Goal: Information Seeking & Learning: Learn about a topic

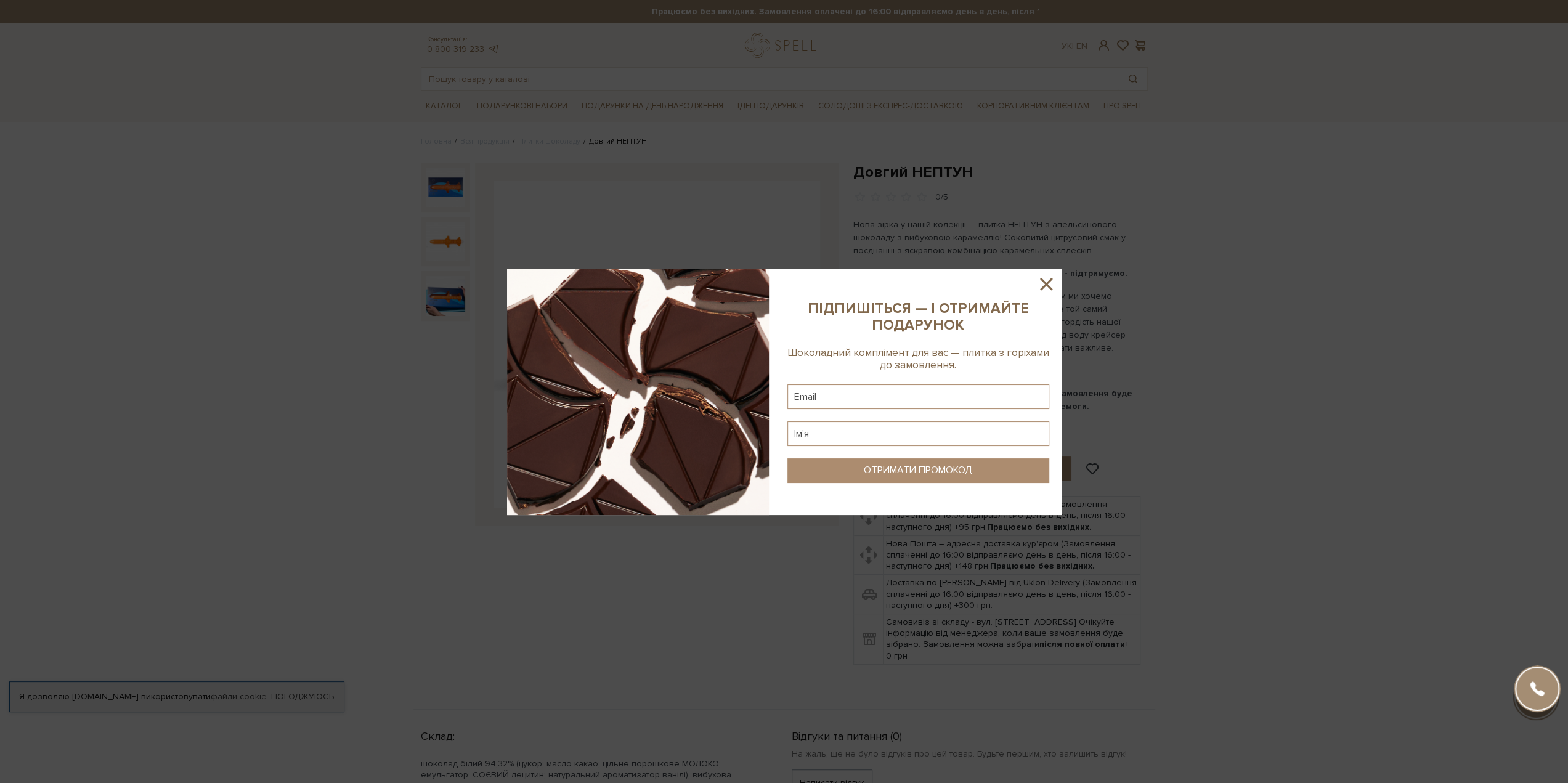
click at [1048, 284] on icon at bounding box center [1046, 284] width 21 height 21
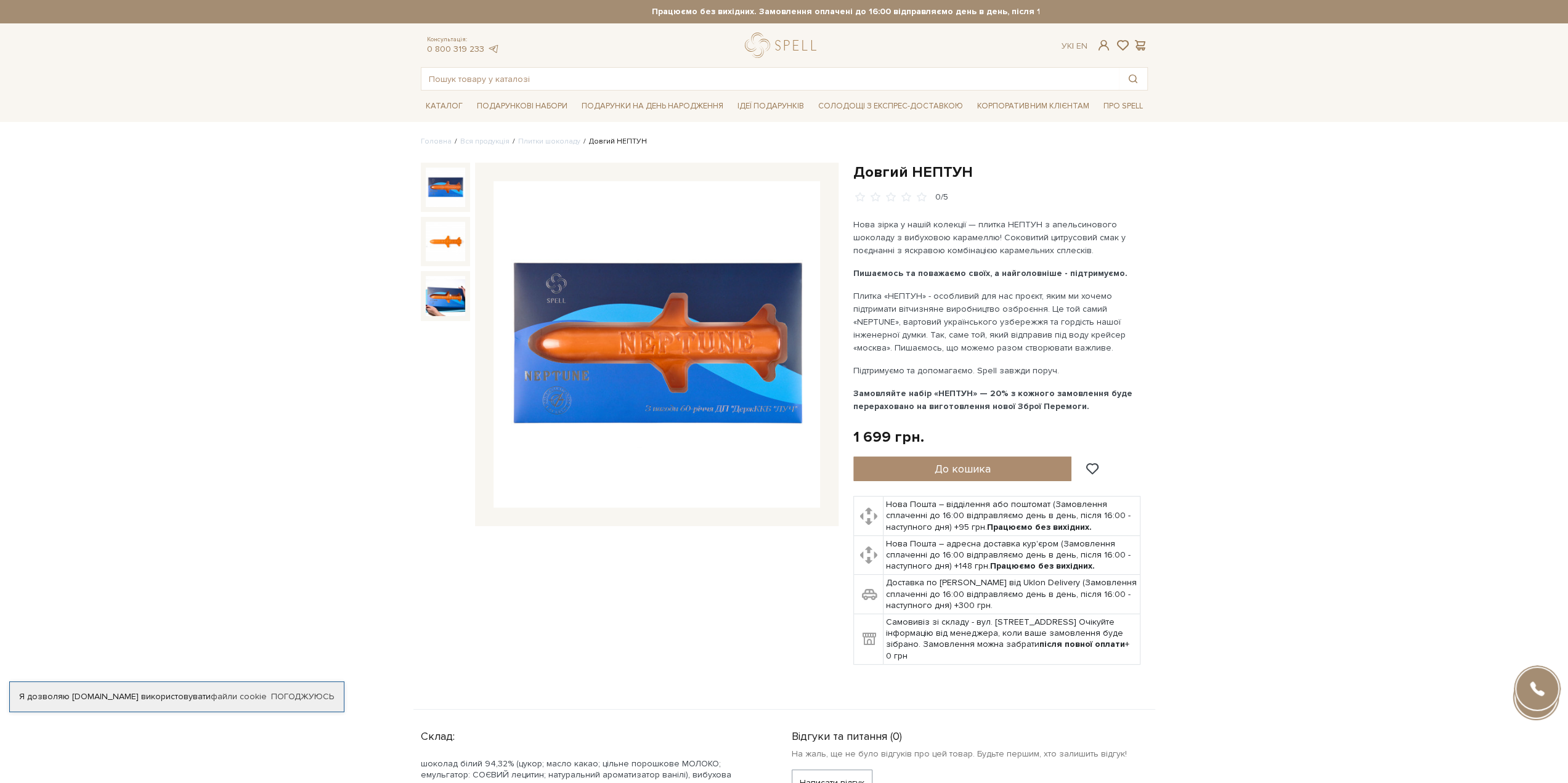
click at [459, 193] on img at bounding box center [445, 187] width 40 height 40
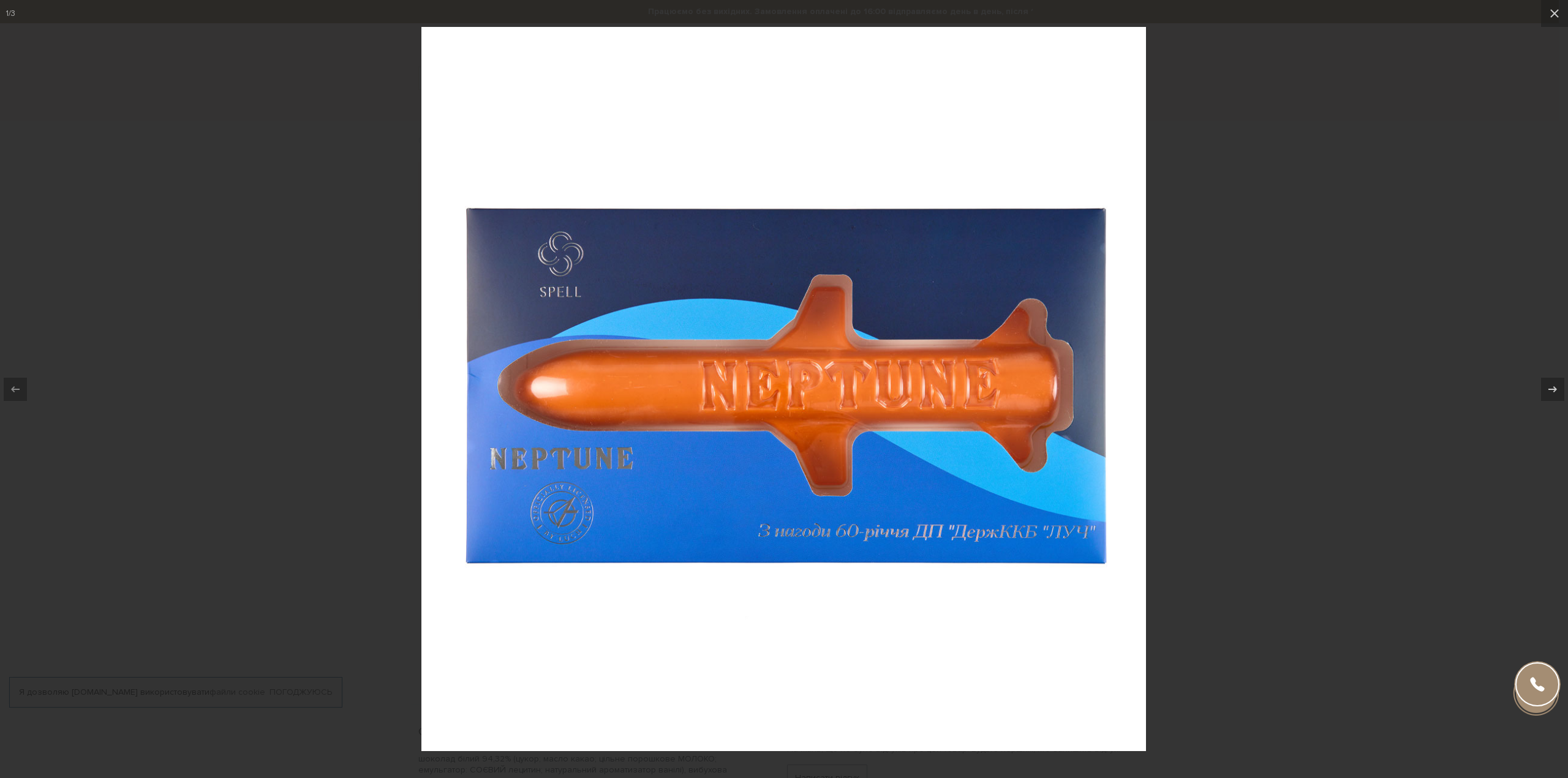
click at [1262, 500] on div at bounding box center [784, 389] width 1568 height 778
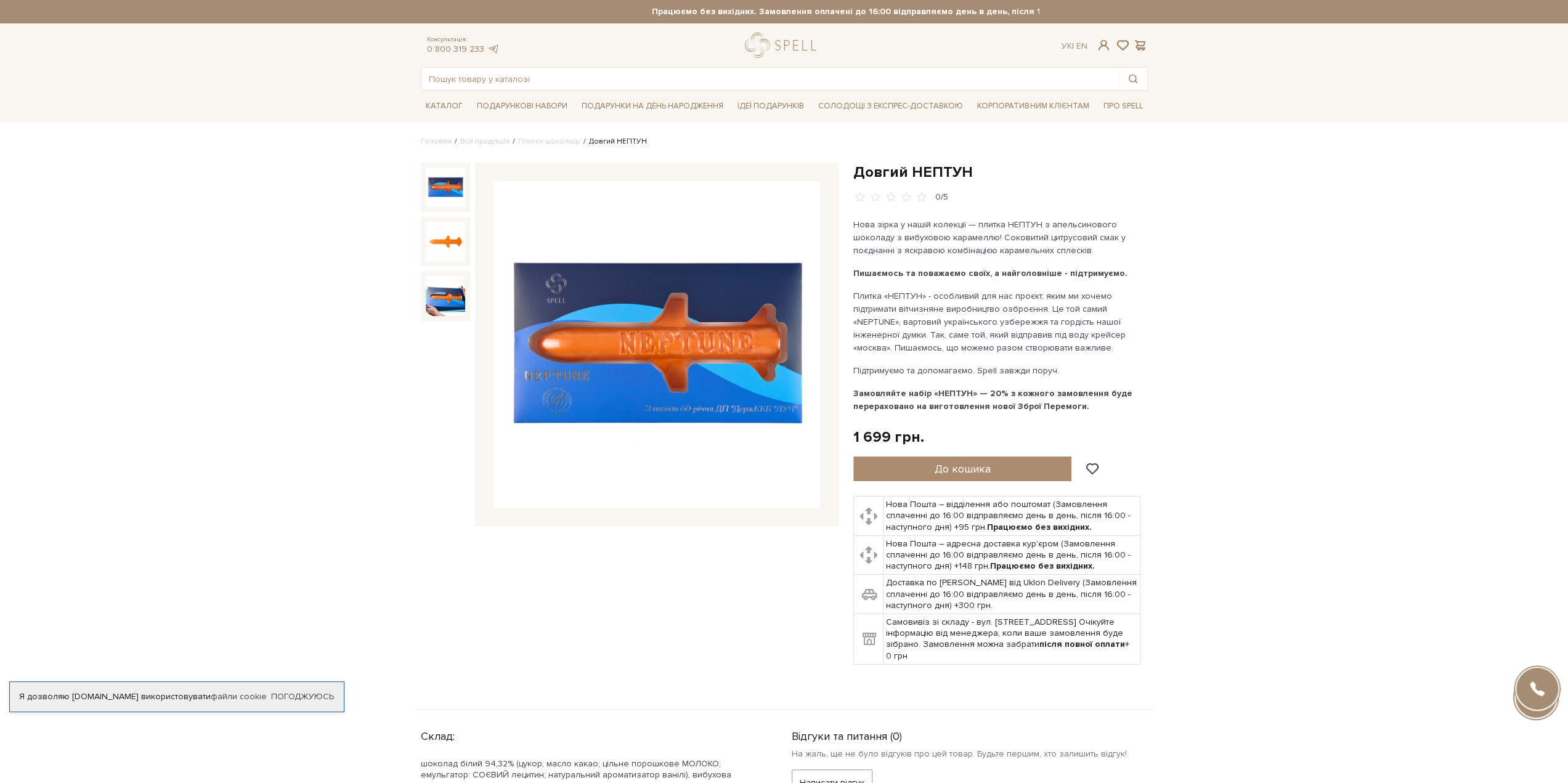
click at [770, 396] on img at bounding box center [657, 344] width 326 height 326
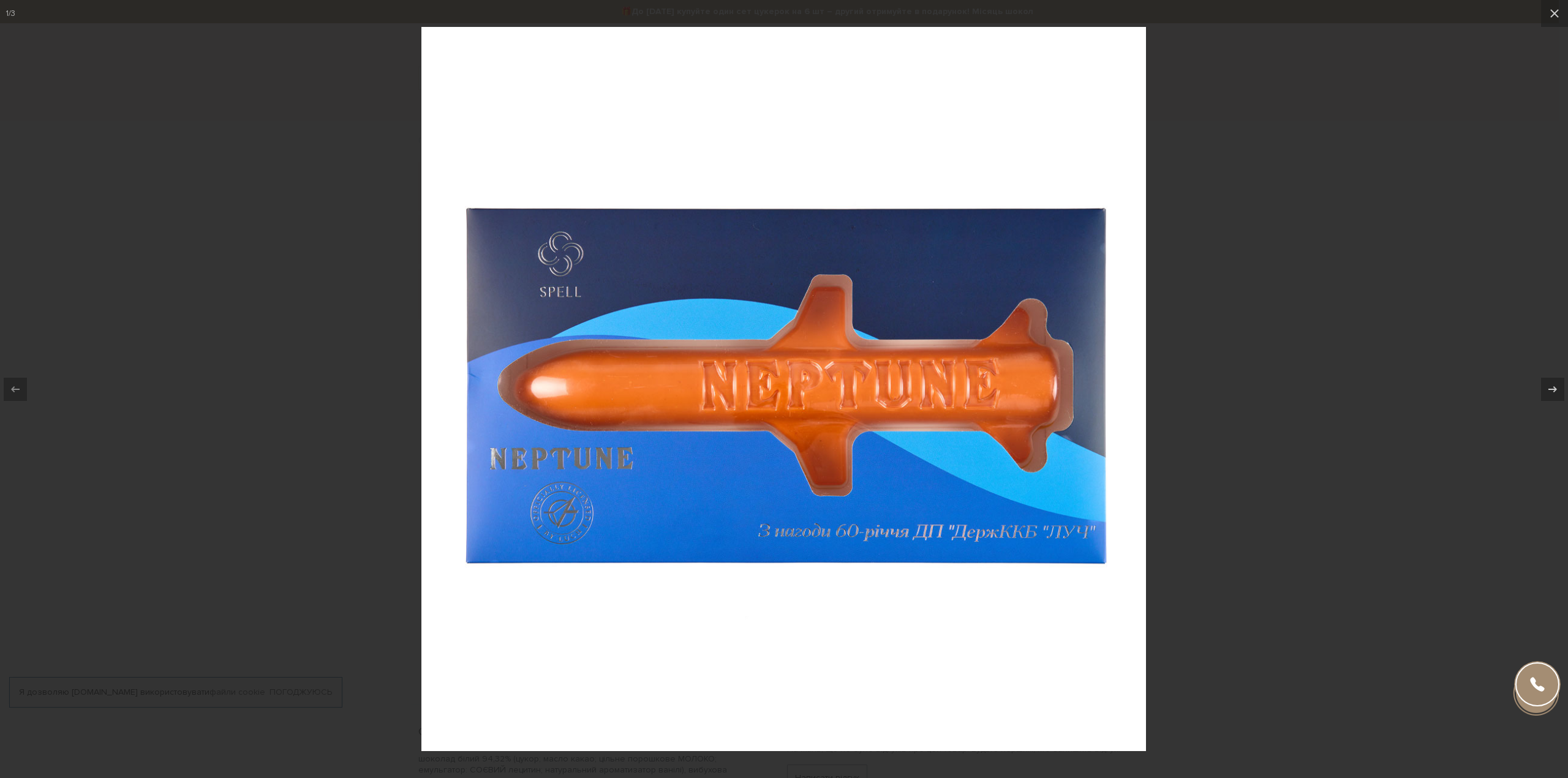
click at [1276, 423] on div at bounding box center [784, 389] width 1568 height 778
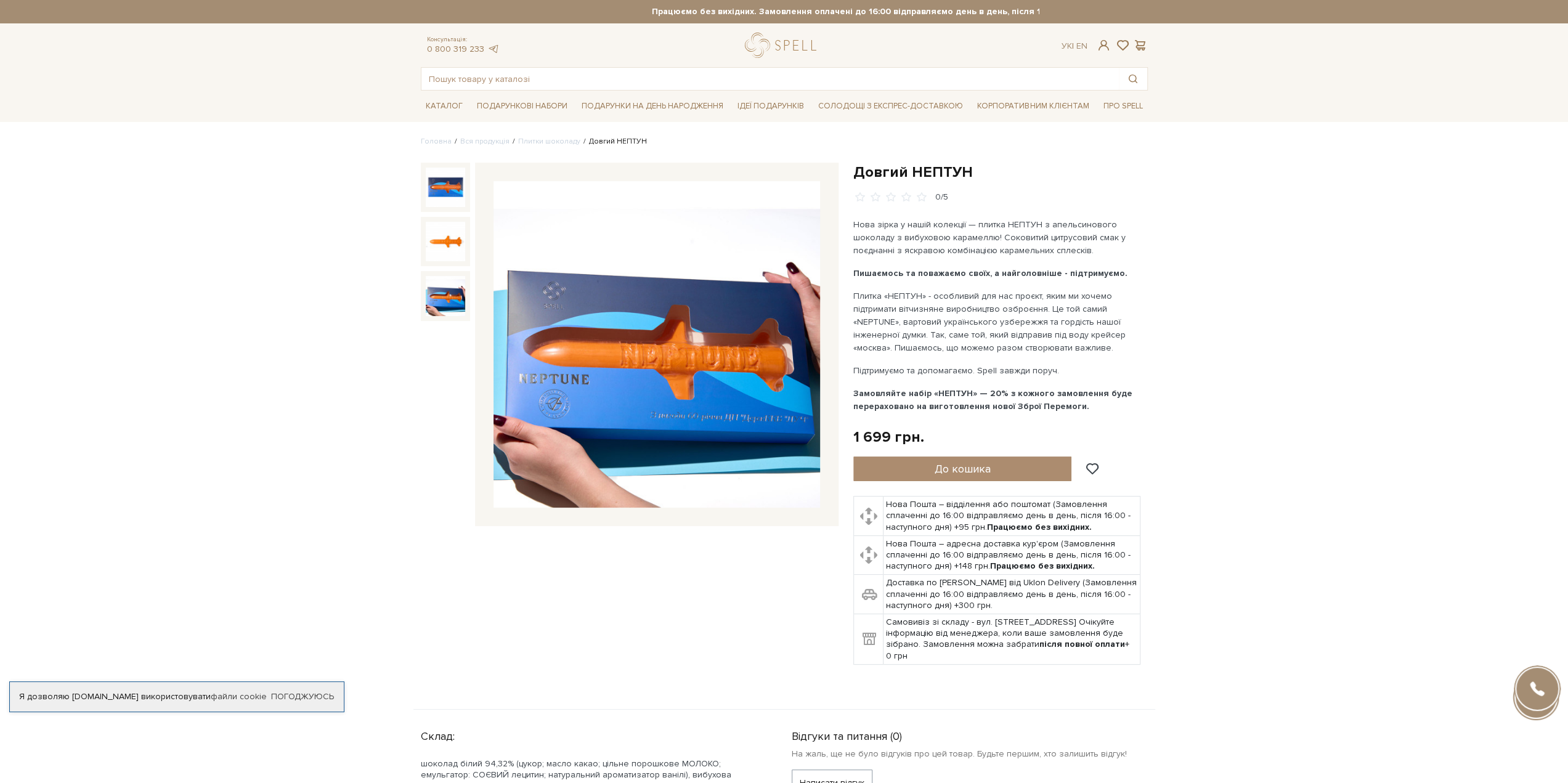
click at [432, 297] on img at bounding box center [445, 296] width 40 height 40
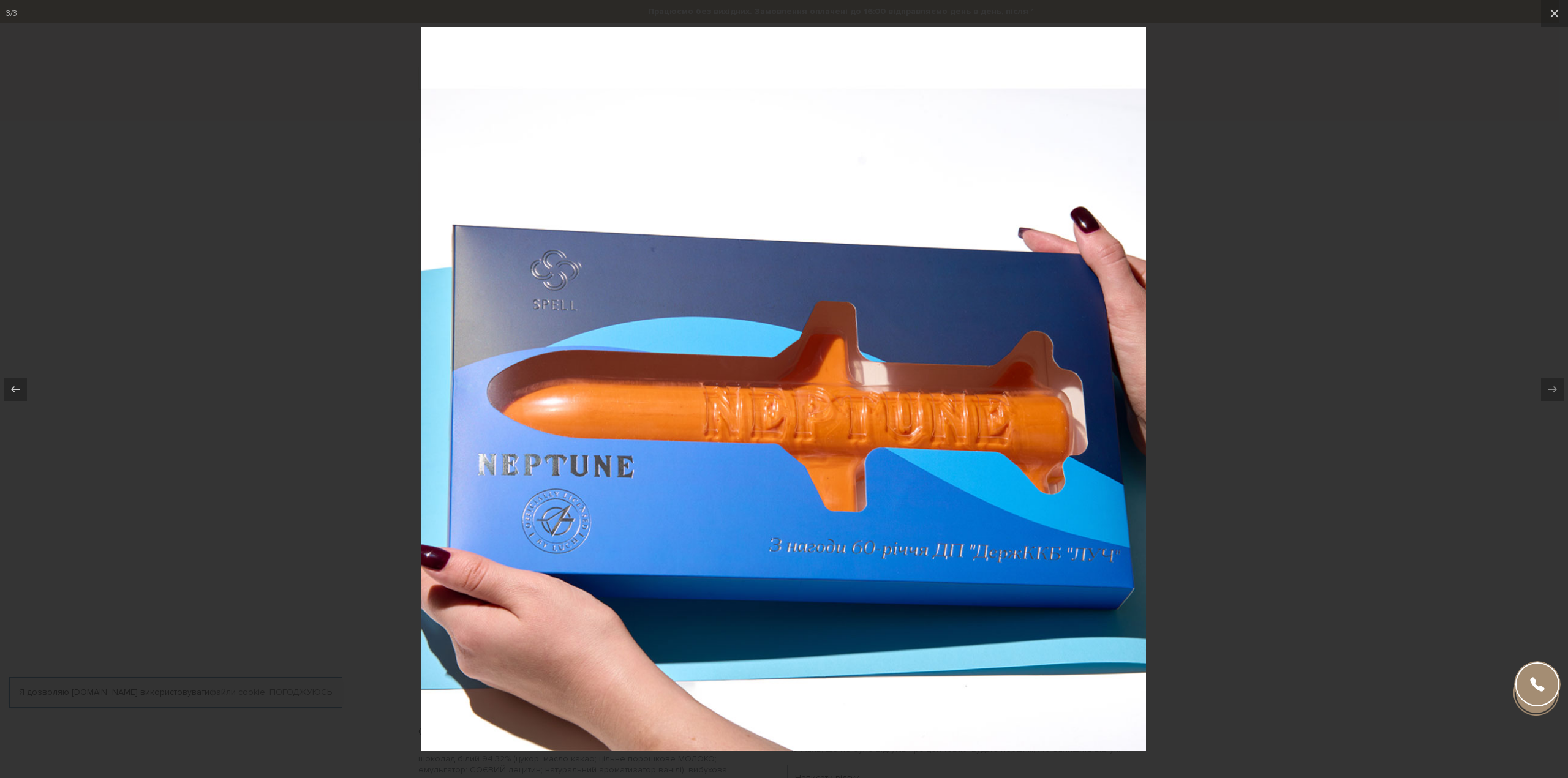
click at [1279, 336] on div at bounding box center [784, 389] width 1568 height 778
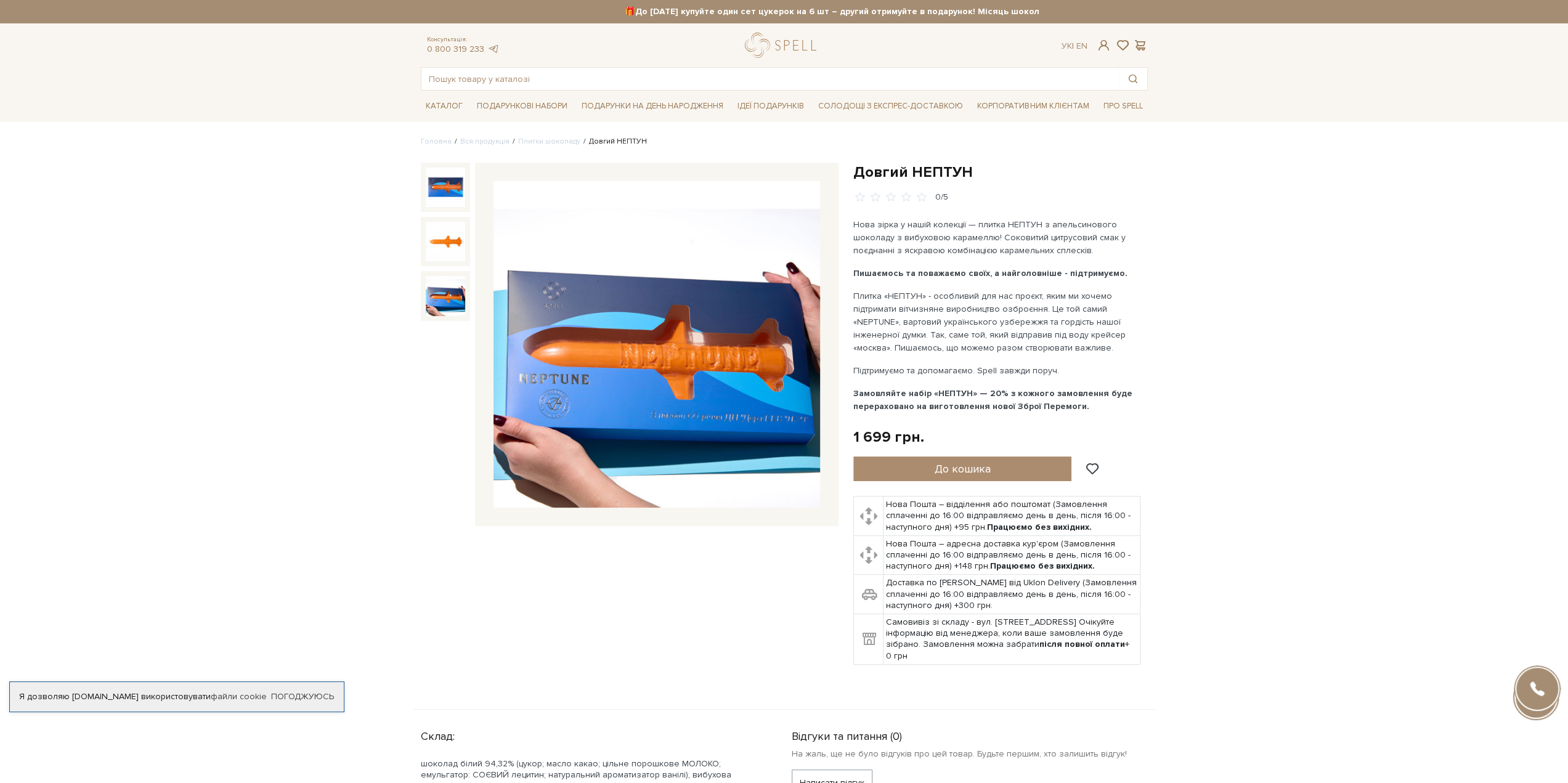
click at [751, 420] on img at bounding box center [657, 344] width 326 height 326
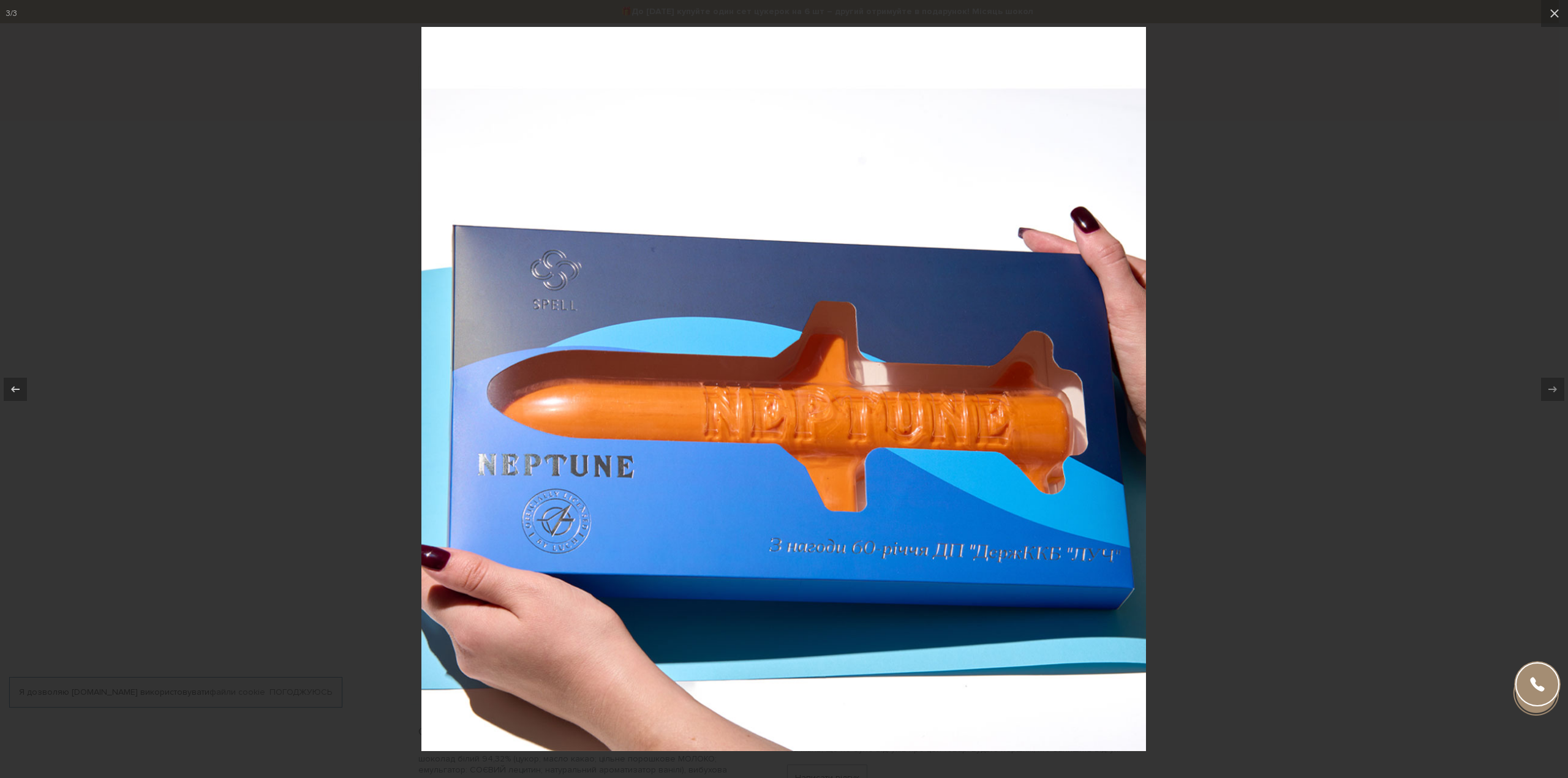
click at [1209, 370] on div at bounding box center [784, 389] width 1568 height 778
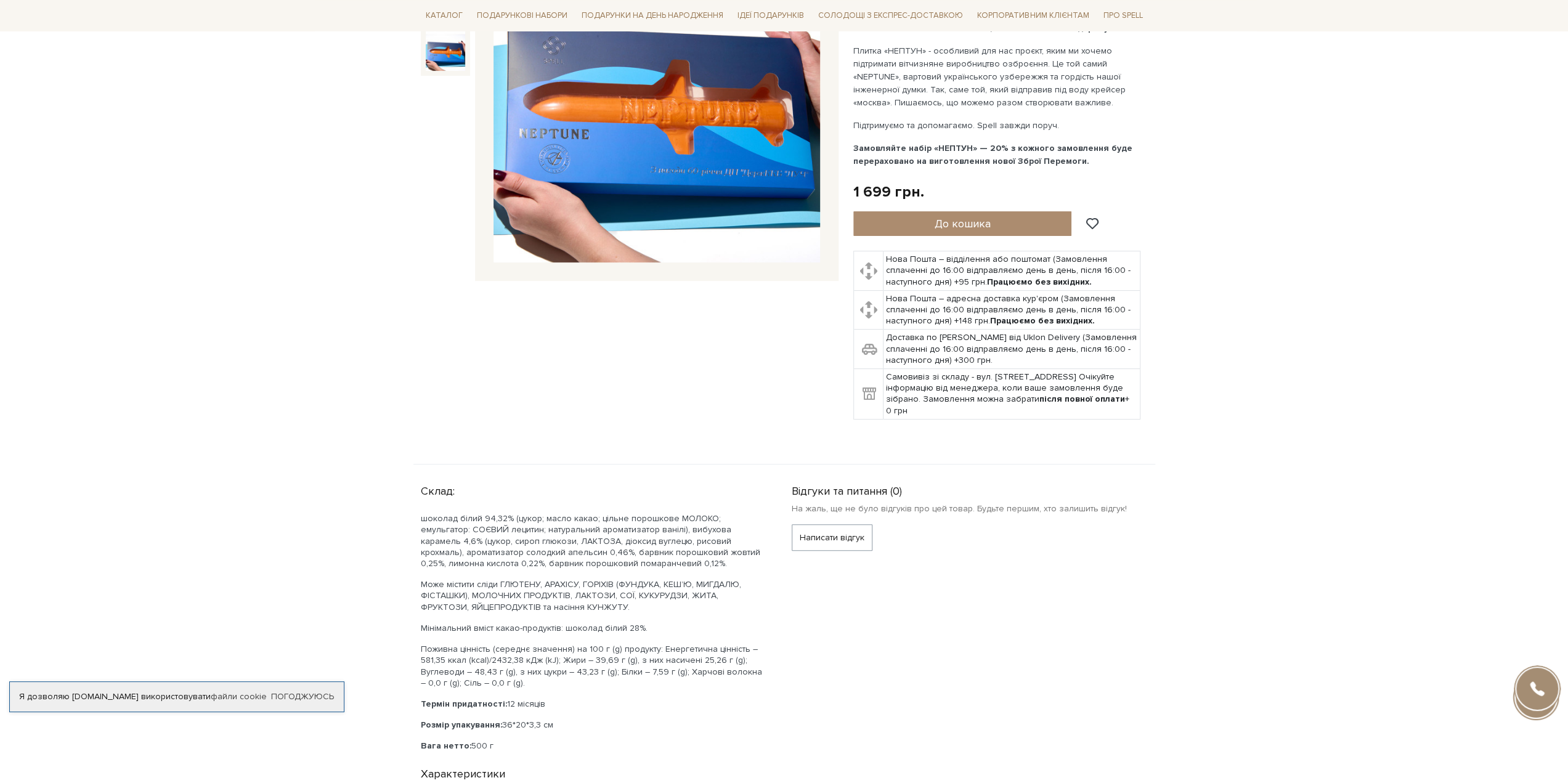
scroll to position [123, 0]
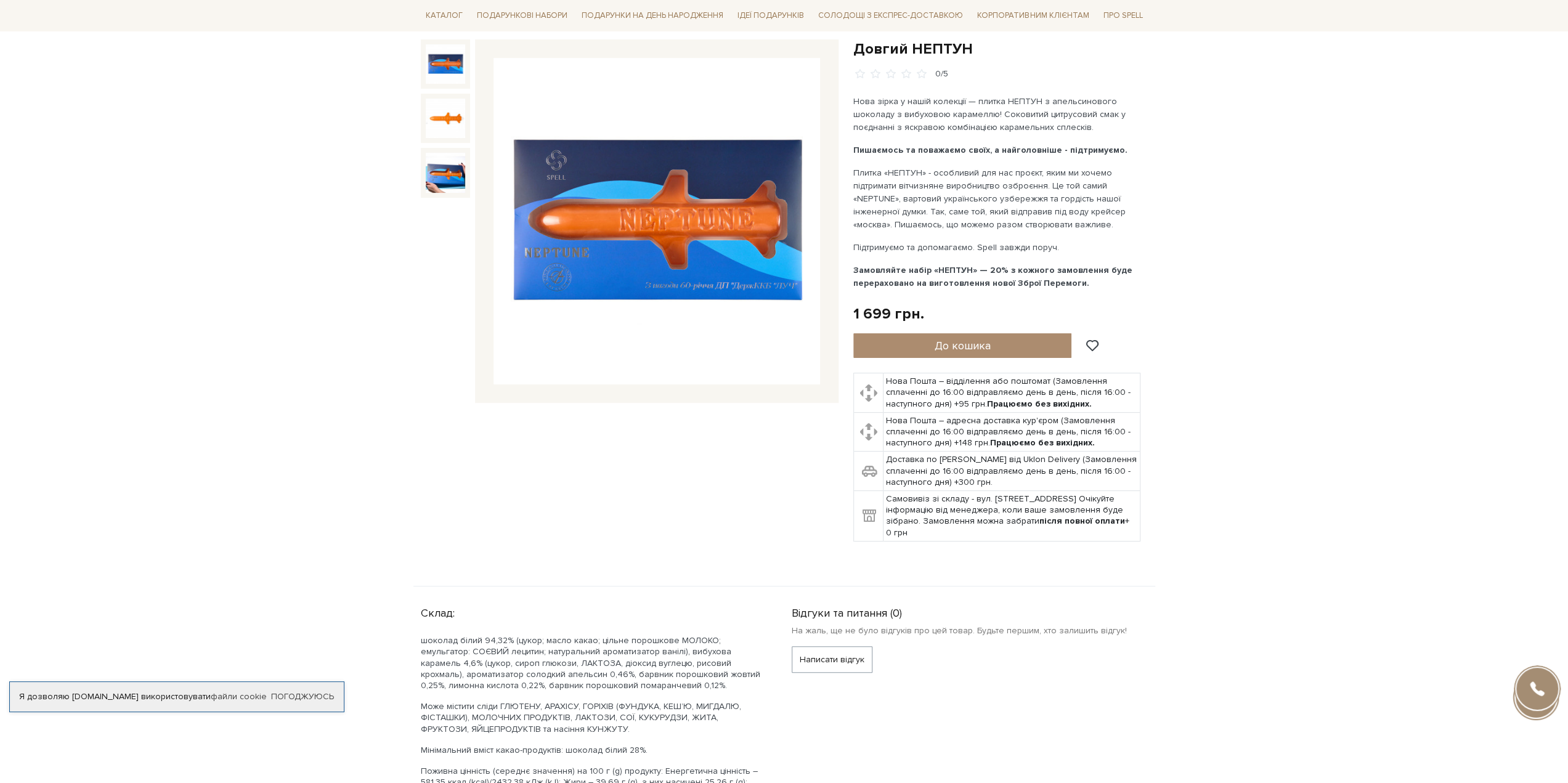
click at [443, 72] on img at bounding box center [445, 64] width 40 height 40
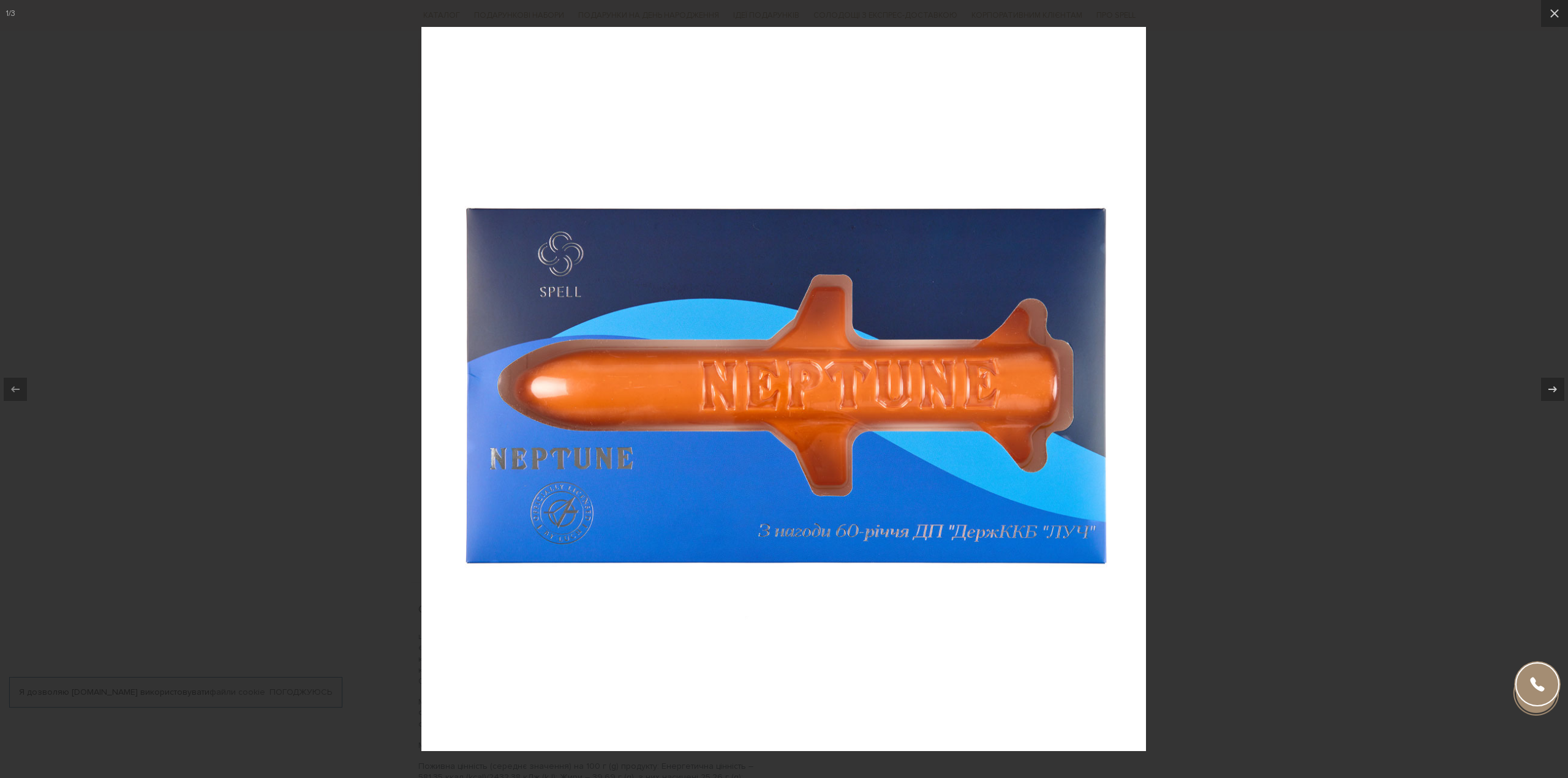
click at [1259, 444] on div at bounding box center [784, 389] width 1568 height 778
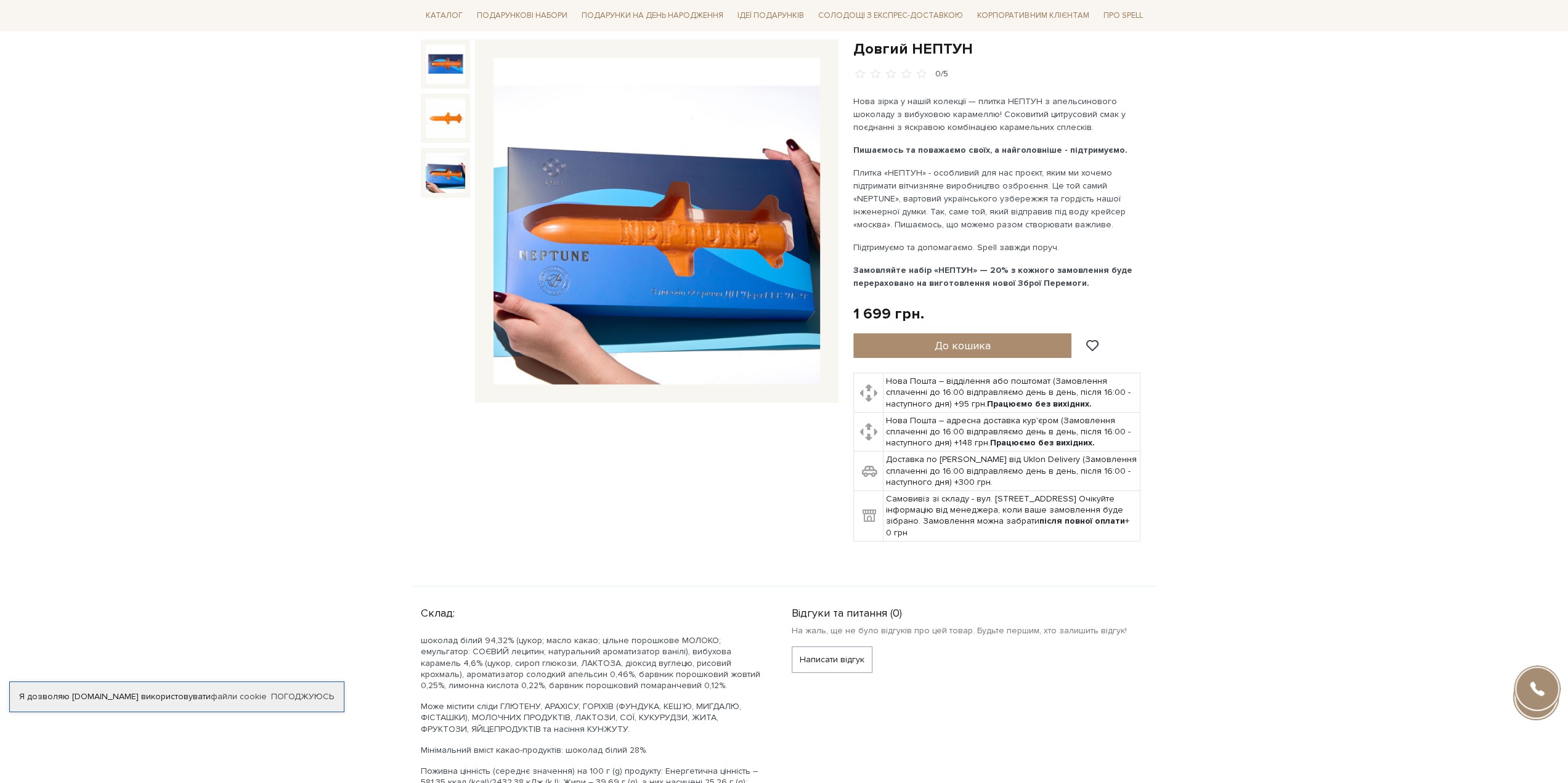
click at [443, 188] on img at bounding box center [445, 173] width 40 height 40
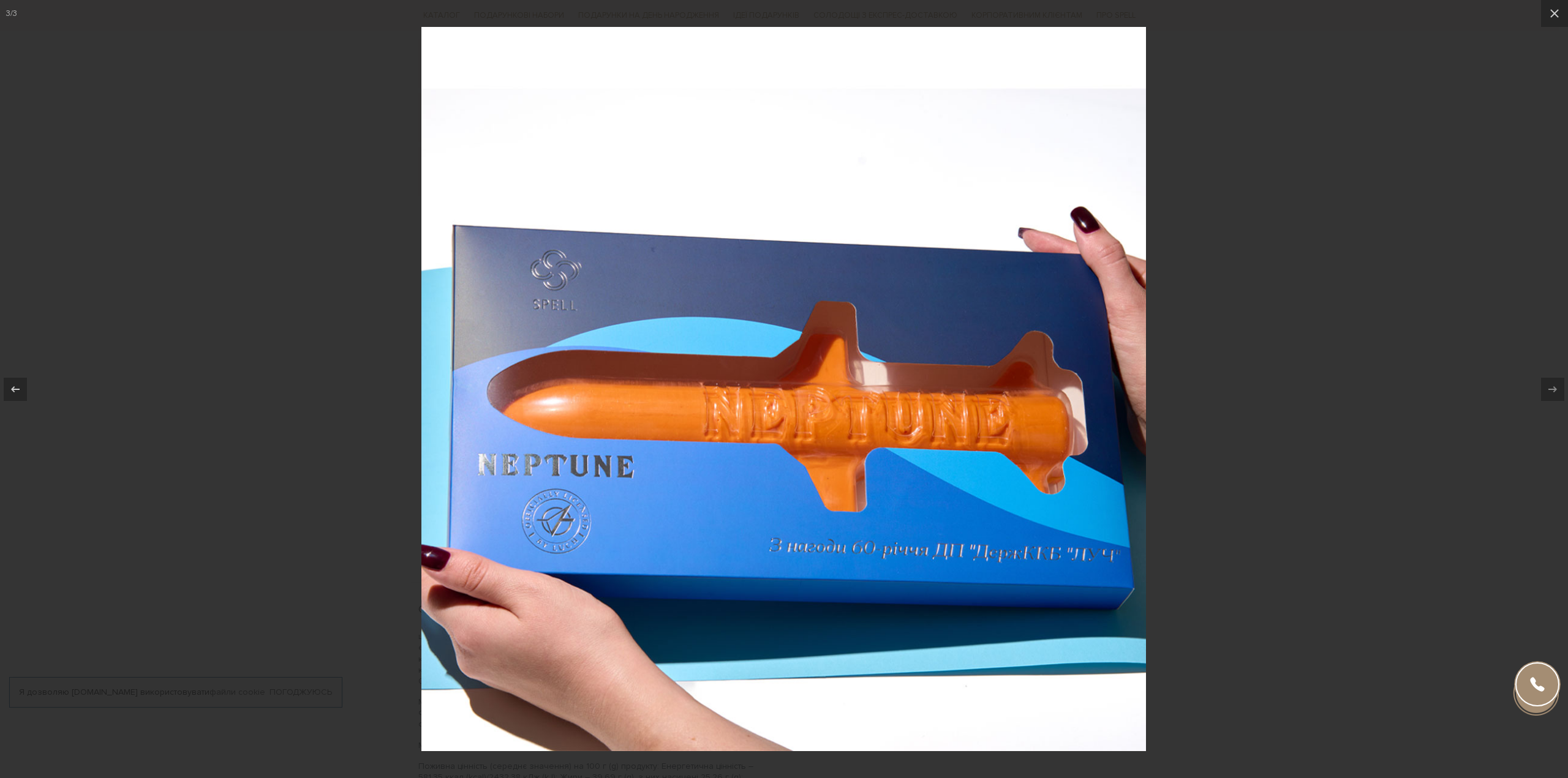
click at [1333, 349] on div at bounding box center [784, 389] width 1568 height 778
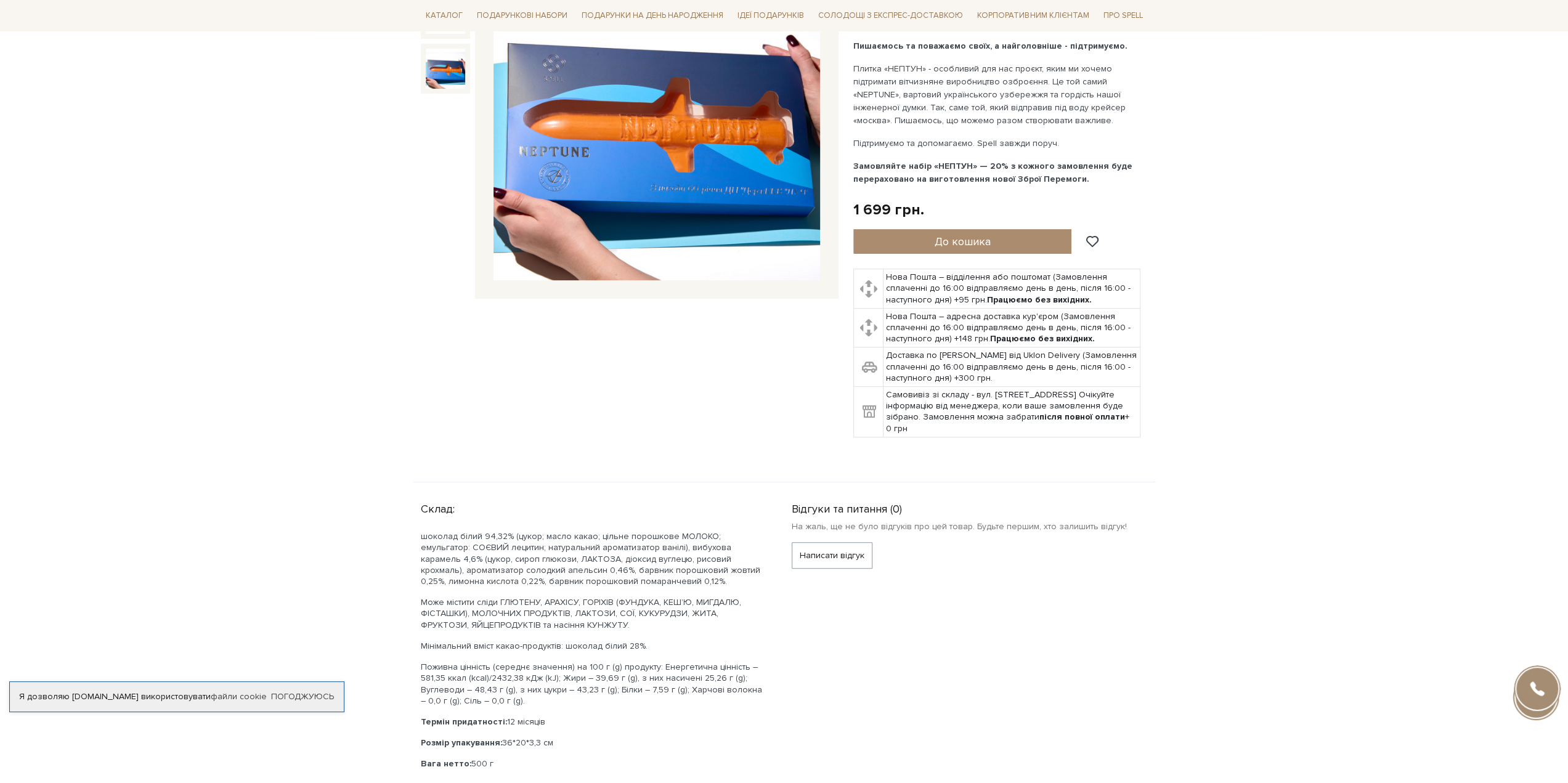
scroll to position [185, 0]
